Goal: Task Accomplishment & Management: Manage account settings

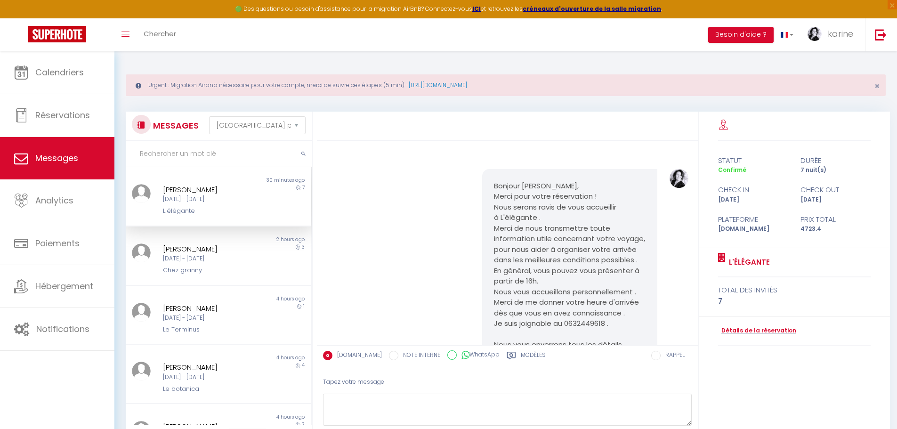
select select "message"
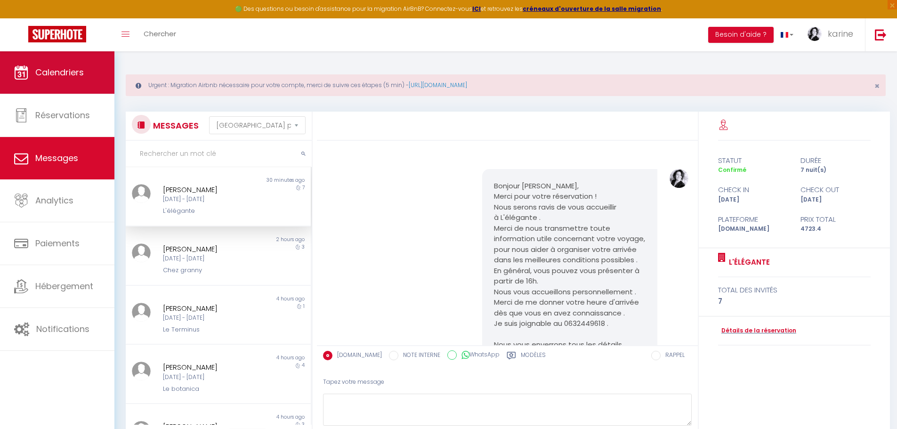
scroll to position [202, 0]
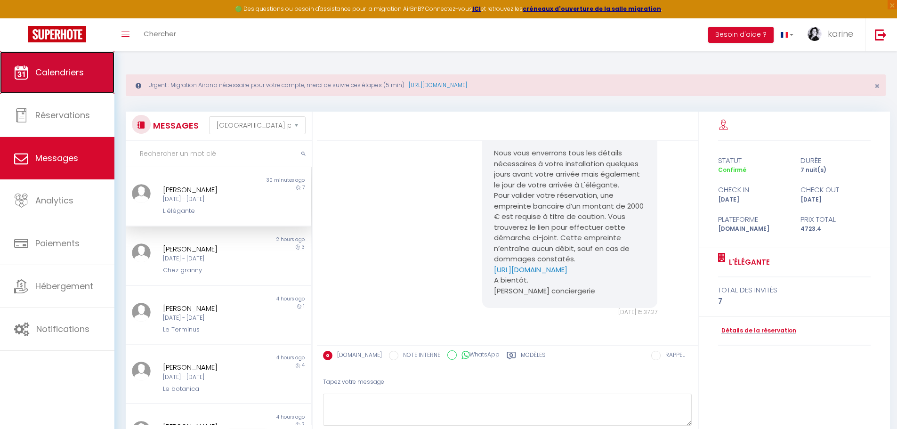
click at [71, 73] on span "Calendriers" at bounding box center [59, 72] width 48 height 12
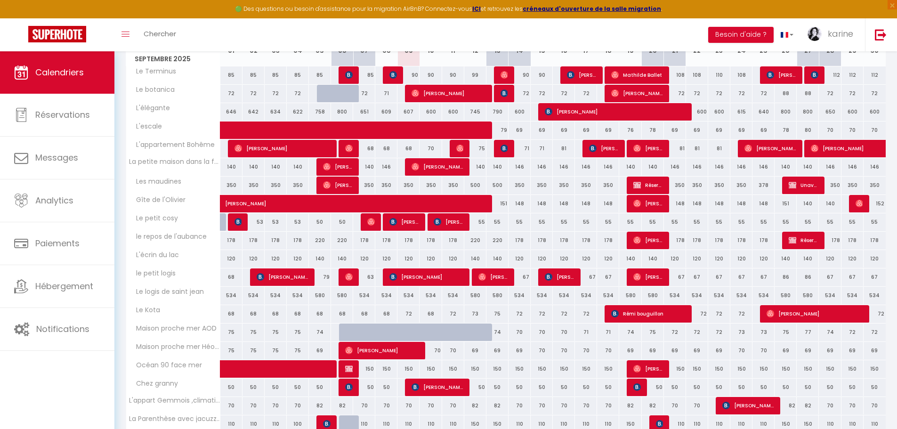
scroll to position [232, 0]
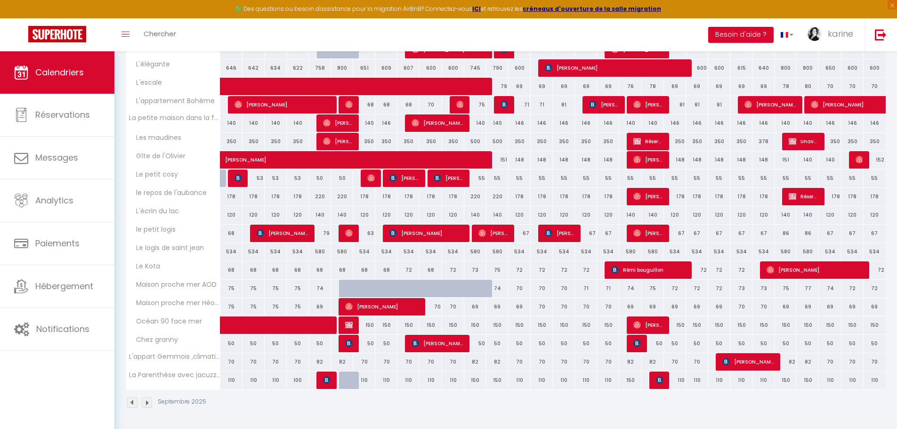
click at [145, 402] on img at bounding box center [147, 402] width 10 height 10
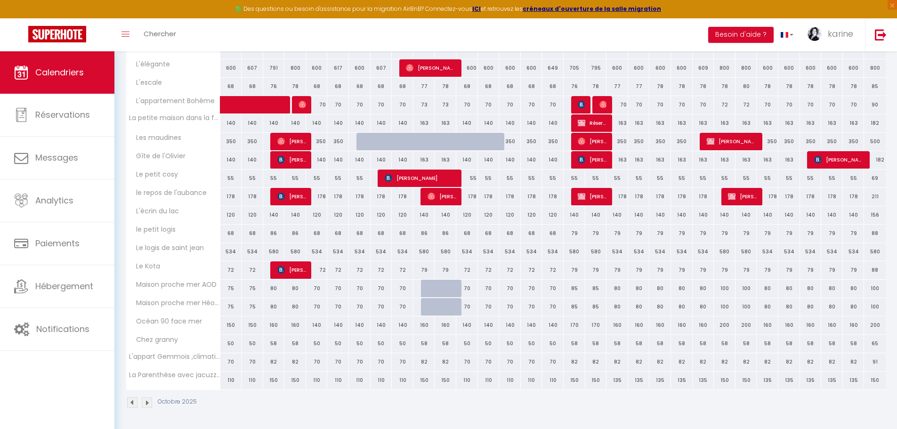
click at [130, 403] on img at bounding box center [132, 402] width 10 height 10
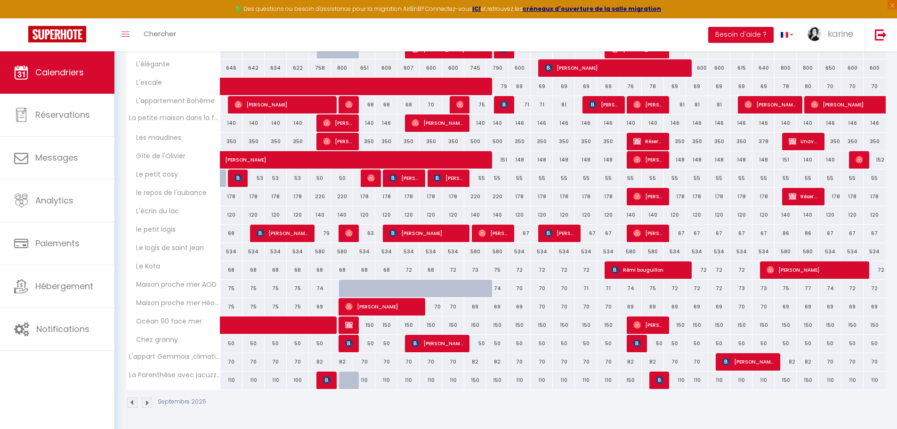
click at [130, 403] on img at bounding box center [132, 402] width 10 height 10
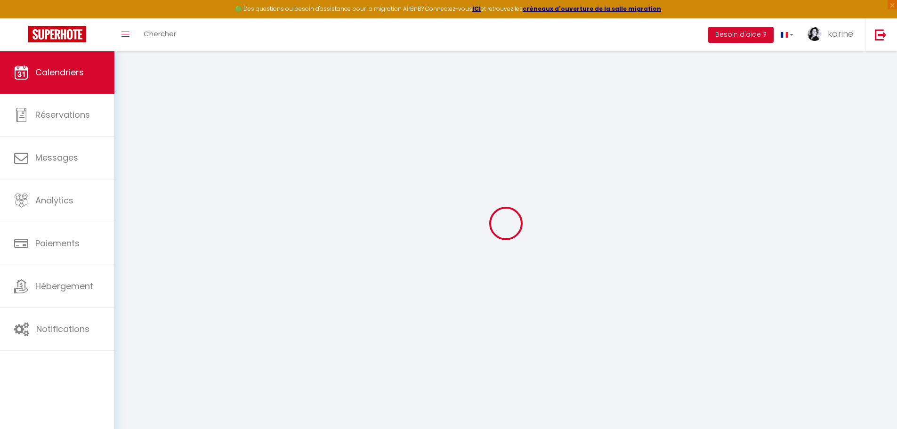
select select
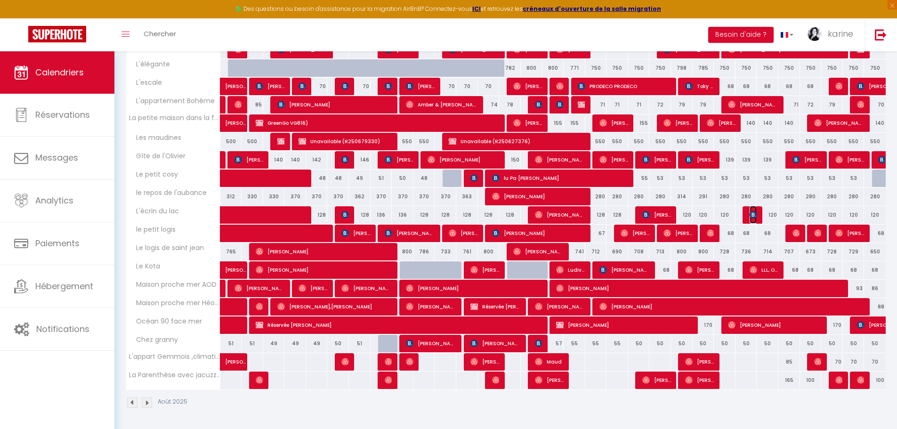
click at [756, 216] on img at bounding box center [754, 215] width 8 height 8
select select "OK"
select select "KO"
select select "0"
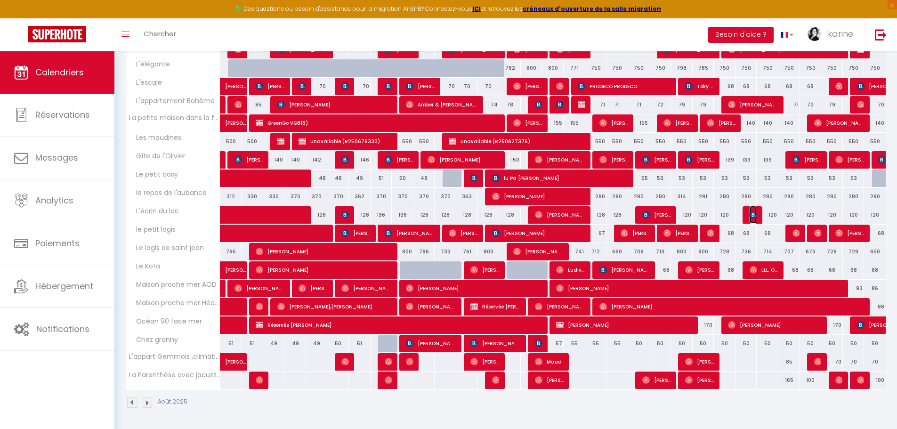
select select "1"
select select
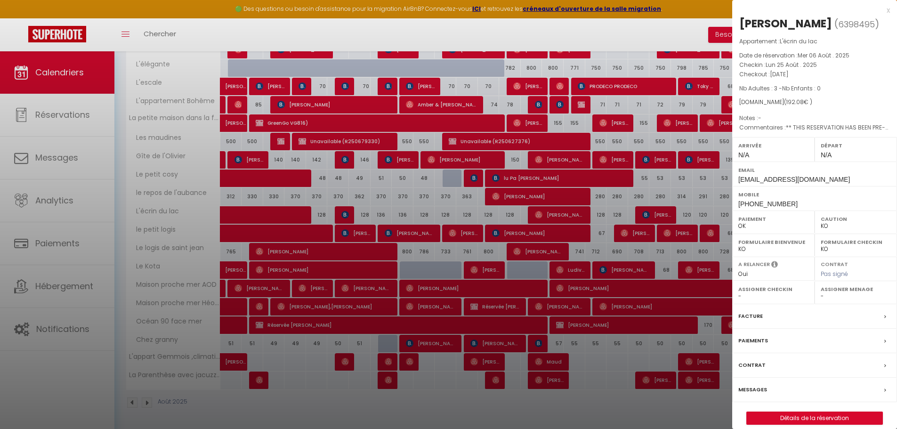
select select "37883"
click at [671, 217] on div at bounding box center [448, 214] width 897 height 429
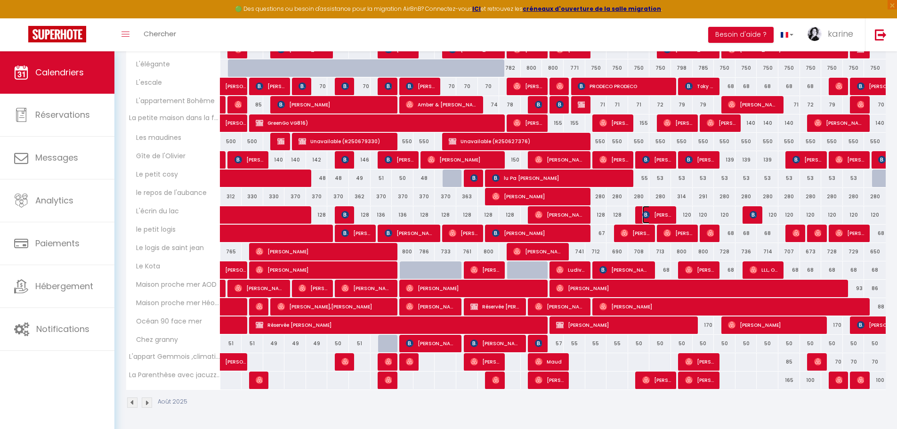
click at [669, 216] on span "[PERSON_NAME]" at bounding box center [656, 215] width 29 height 18
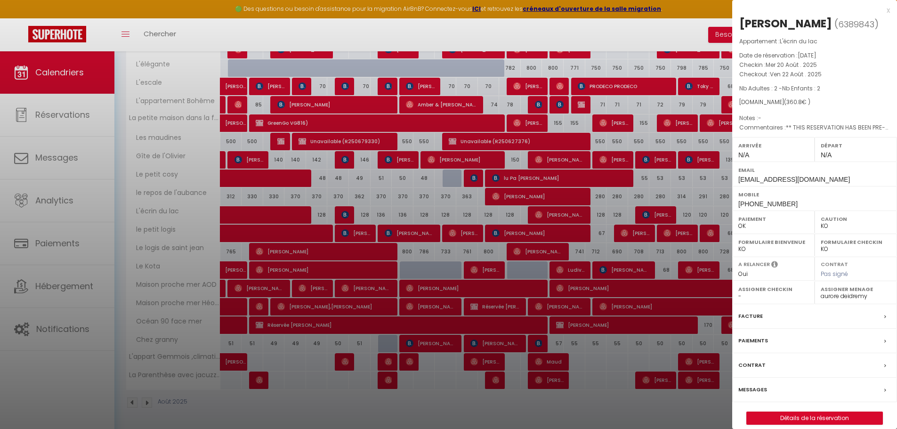
click at [669, 216] on div at bounding box center [448, 214] width 897 height 429
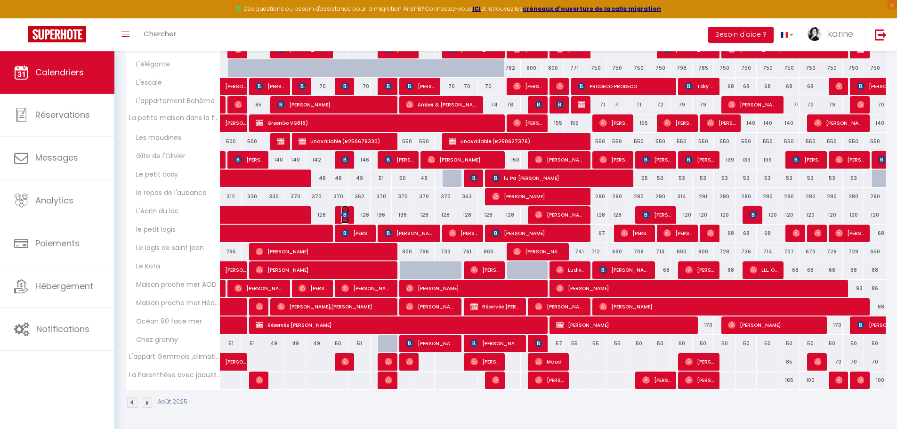
click at [347, 215] on img at bounding box center [345, 215] width 8 height 8
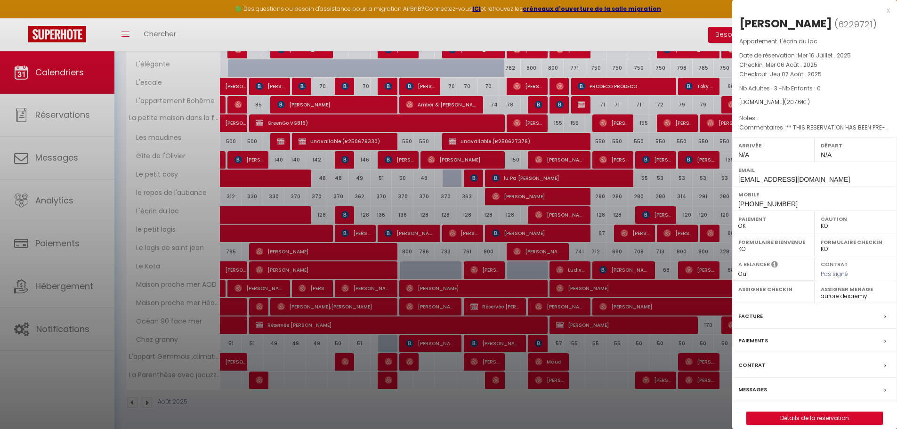
click at [347, 215] on div at bounding box center [448, 214] width 897 height 429
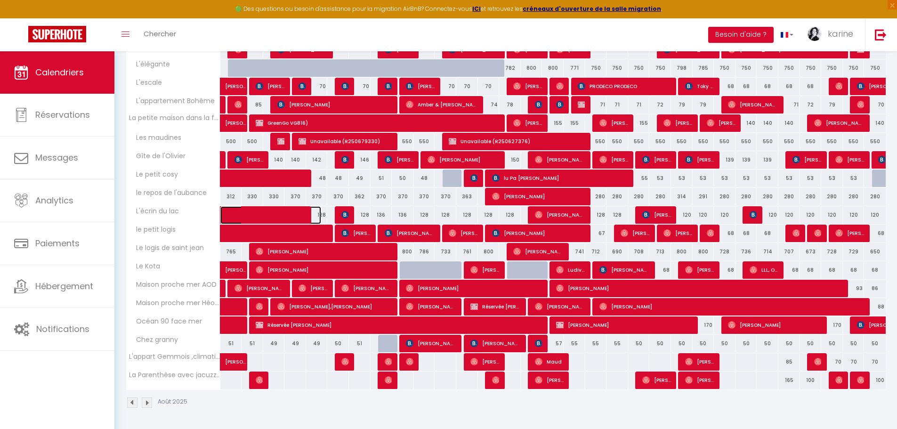
click at [256, 215] on span at bounding box center [277, 215] width 87 height 18
select select
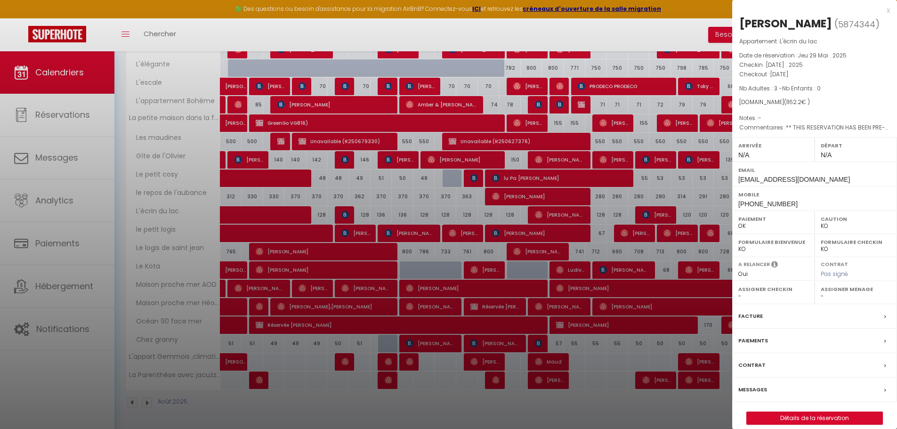
click at [256, 215] on div at bounding box center [448, 214] width 897 height 429
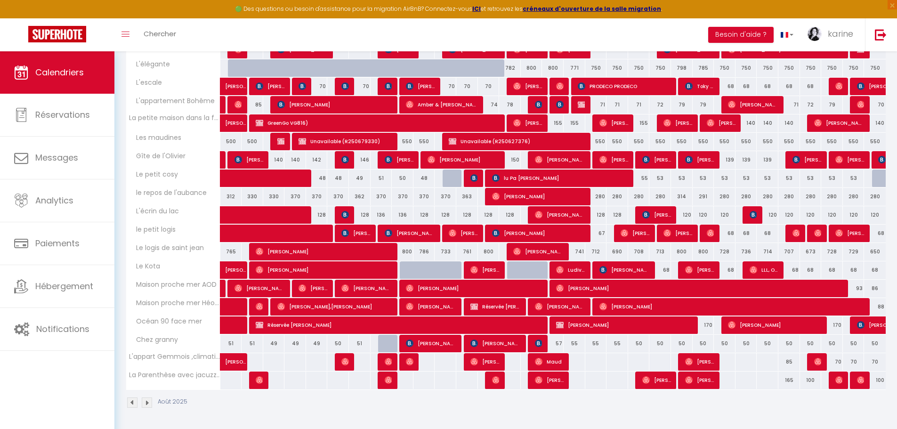
click at [147, 402] on img at bounding box center [147, 402] width 10 height 10
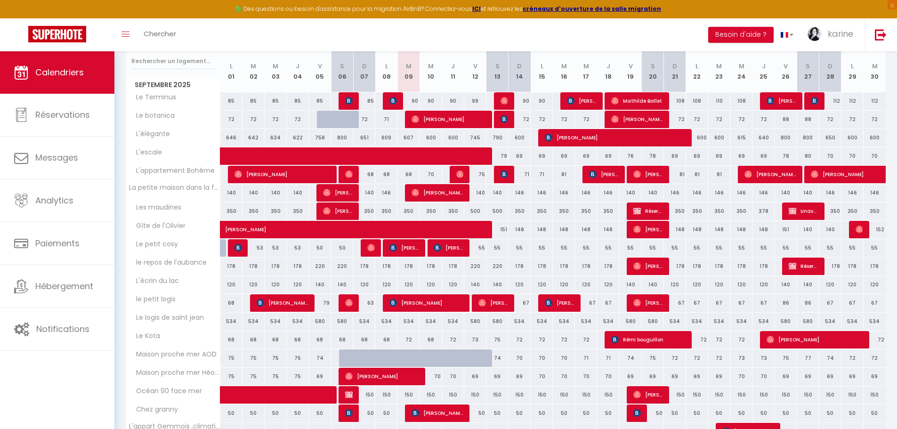
scroll to position [185, 0]
